Goal: Information Seeking & Learning: Find specific fact

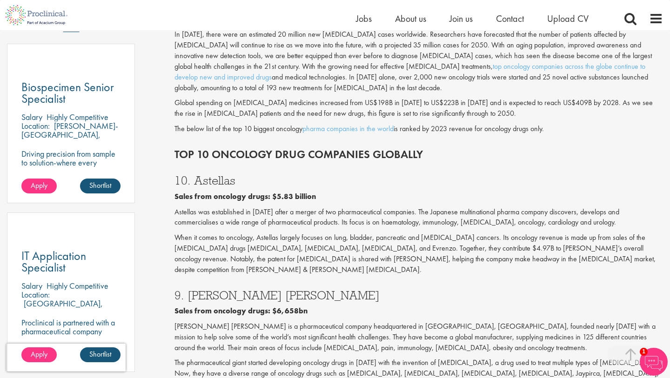
drag, startPoint x: 194, startPoint y: 171, endPoint x: 246, endPoint y: 171, distance: 52.1
click at [246, 175] on h3 "10. Astellas" at bounding box center [419, 181] width 489 height 12
copy h3 "Astellas"
drag, startPoint x: 186, startPoint y: 272, endPoint x: 231, endPoint y: 272, distance: 45.2
click at [231, 290] on h3 "9. [PERSON_NAME] [PERSON_NAME]" at bounding box center [419, 296] width 489 height 12
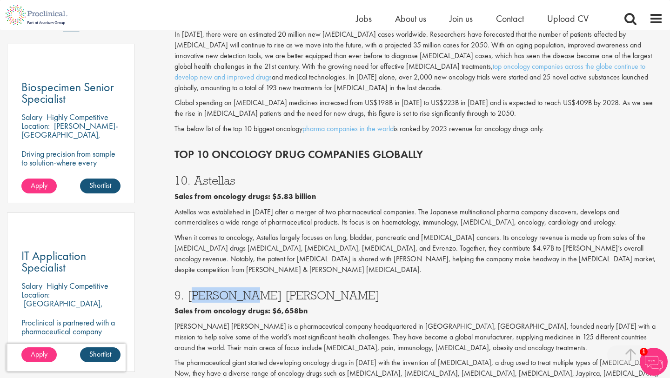
copy h3 "[PERSON_NAME] [PERSON_NAME]"
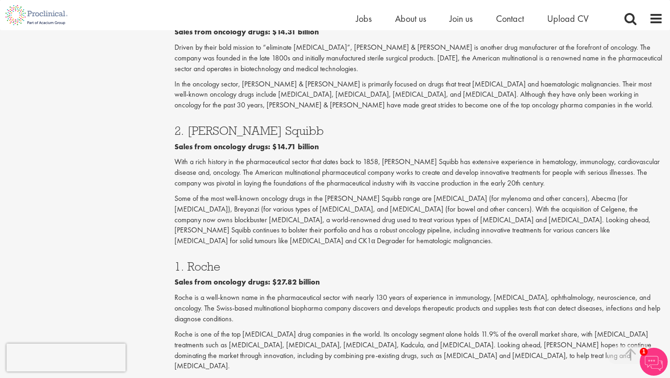
scroll to position [1531, 0]
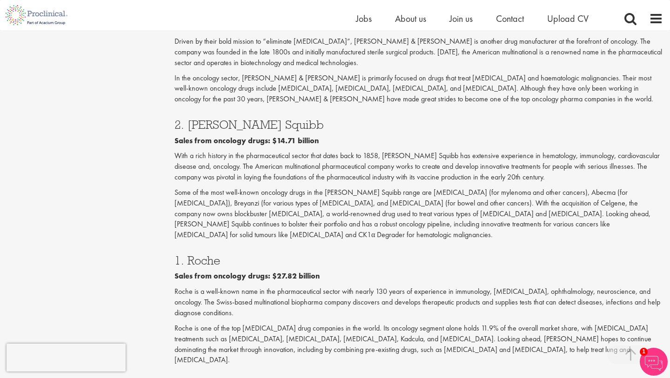
drag, startPoint x: 188, startPoint y: 167, endPoint x: 236, endPoint y: 167, distance: 48.9
click at [236, 255] on h3 "1. Roche" at bounding box center [419, 261] width 489 height 12
copy h3 "Roche"
